Goal: Task Accomplishment & Management: Manage account settings

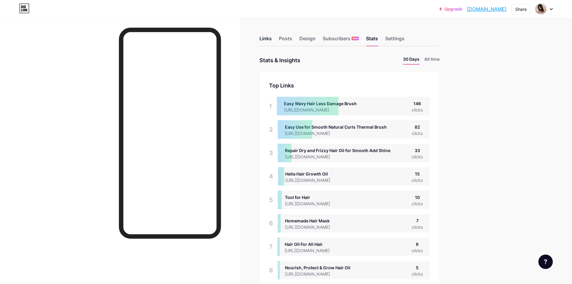
click at [266, 38] on div "Links" at bounding box center [265, 40] width 12 height 11
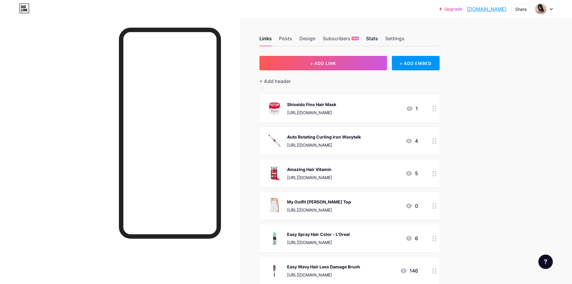
click at [370, 37] on div "Stats" at bounding box center [372, 40] width 12 height 11
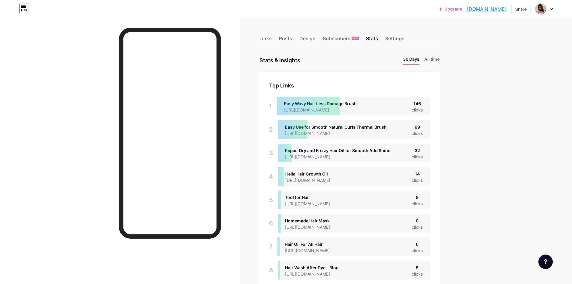
click at [337, 100] on div at bounding box center [308, 106] width 63 height 19
click at [271, 37] on div "Links" at bounding box center [265, 40] width 12 height 11
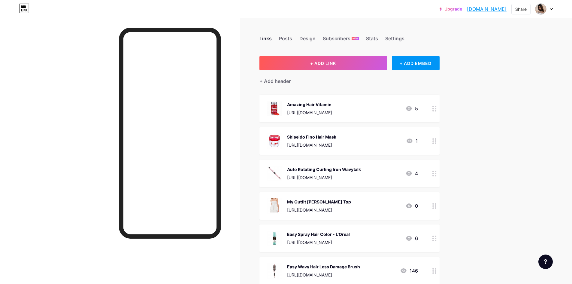
drag, startPoint x: 477, startPoint y: 124, endPoint x: 476, endPoint y: 127, distance: 3.4
drag, startPoint x: 476, startPoint y: 127, endPoint x: 470, endPoint y: 100, distance: 27.9
click at [332, 111] on div "[URL][DOMAIN_NAME]" at bounding box center [309, 112] width 45 height 6
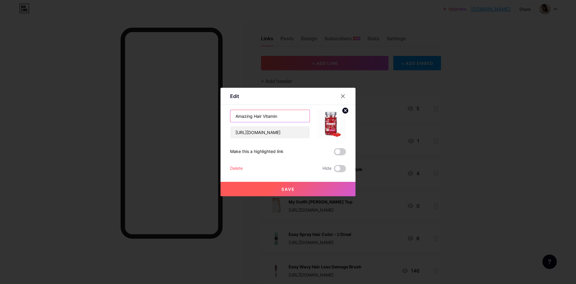
drag, startPoint x: 251, startPoint y: 117, endPoint x: 219, endPoint y: 121, distance: 31.7
click at [221, 121] on div "Edit Content YouTube Play YouTube video without leaving your page. ADD Vimeo Pl…" at bounding box center [288, 142] width 135 height 108
click at [274, 114] on input "Shineing Oil Hair Vitamin" at bounding box center [269, 116] width 79 height 12
paste input "shining hair oil"
drag, startPoint x: 235, startPoint y: 117, endPoint x: 230, endPoint y: 117, distance: 5.1
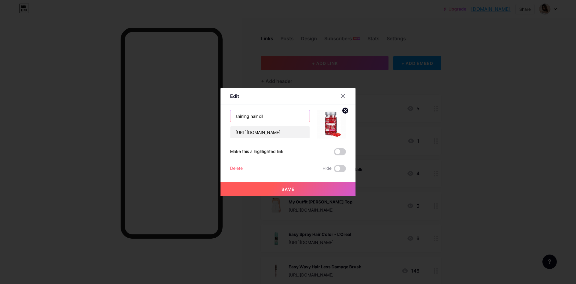
click at [230, 117] on input "shining hair oil" at bounding box center [269, 116] width 79 height 12
click at [251, 114] on input "Shining hair oil" at bounding box center [269, 116] width 79 height 12
click at [294, 111] on input "Shining Hair Oil" at bounding box center [269, 116] width 79 height 12
type input "Shining Hair Oil"
click at [308, 185] on button "Save" at bounding box center [288, 189] width 135 height 14
